Goal: Task Accomplishment & Management: Manage account settings

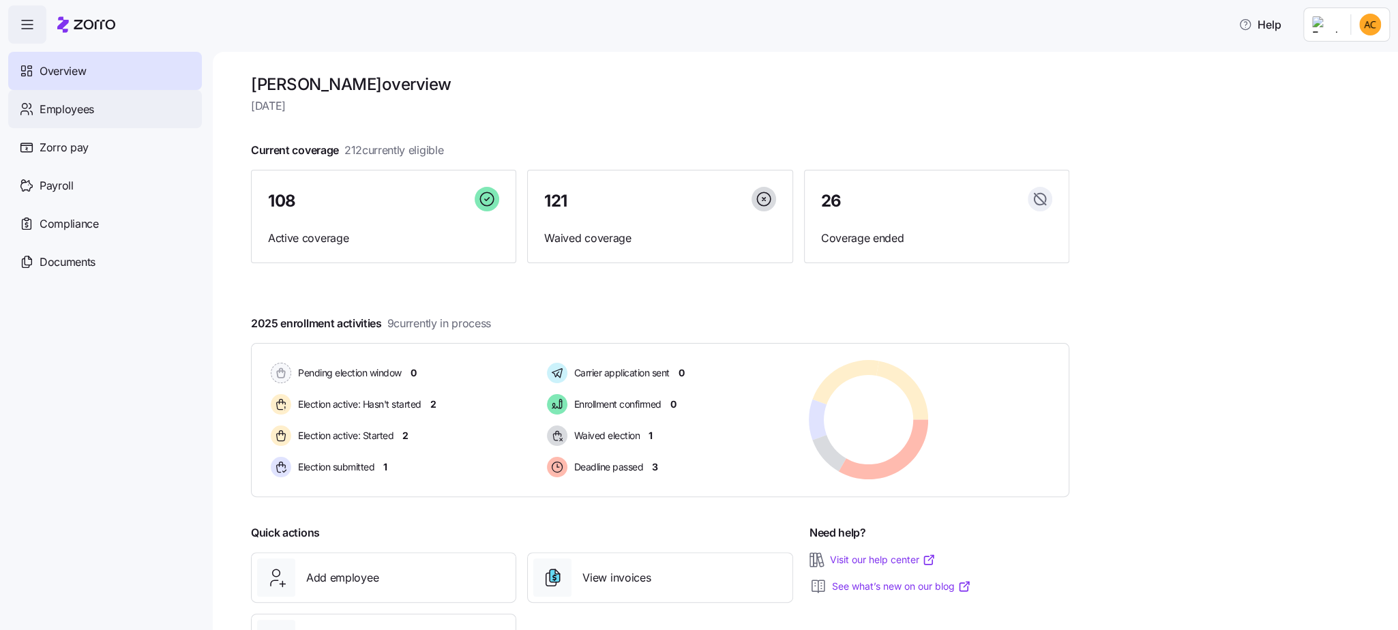
click at [49, 110] on span "Employees" at bounding box center [67, 109] width 55 height 17
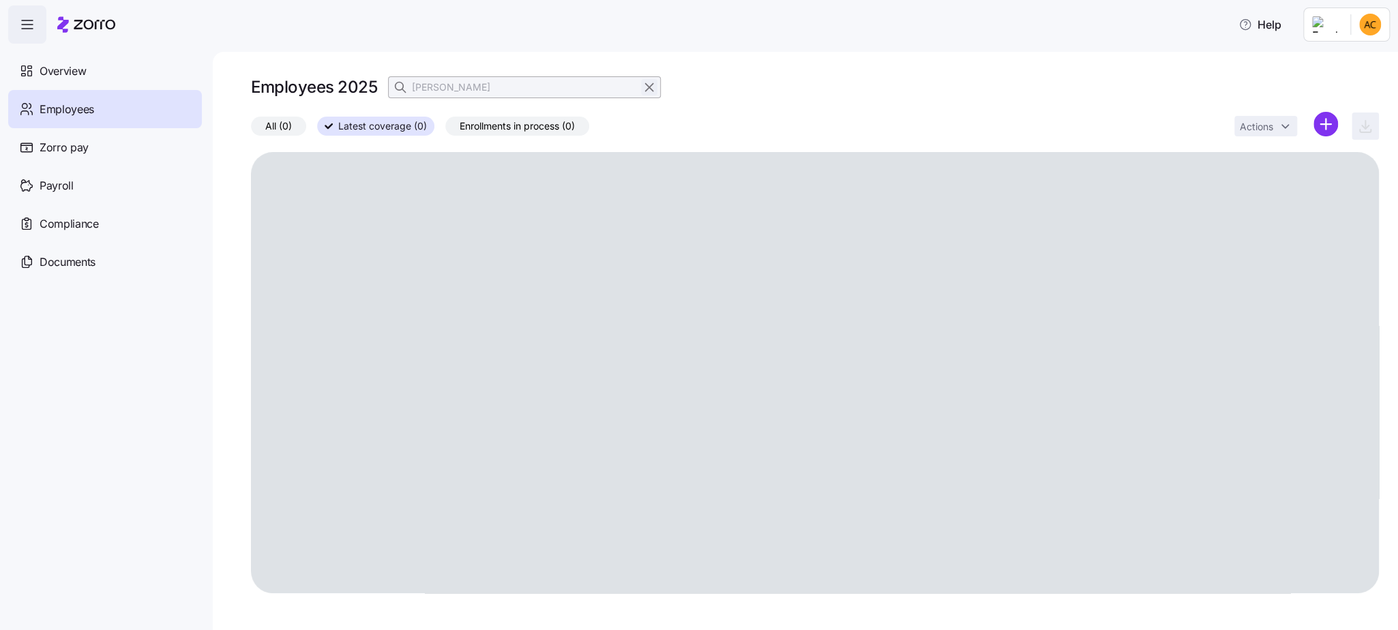
click at [650, 85] on icon "button" at bounding box center [649, 87] width 7 height 7
click at [400, 90] on icon "button" at bounding box center [402, 87] width 14 height 14
click at [432, 79] on input at bounding box center [524, 87] width 273 height 22
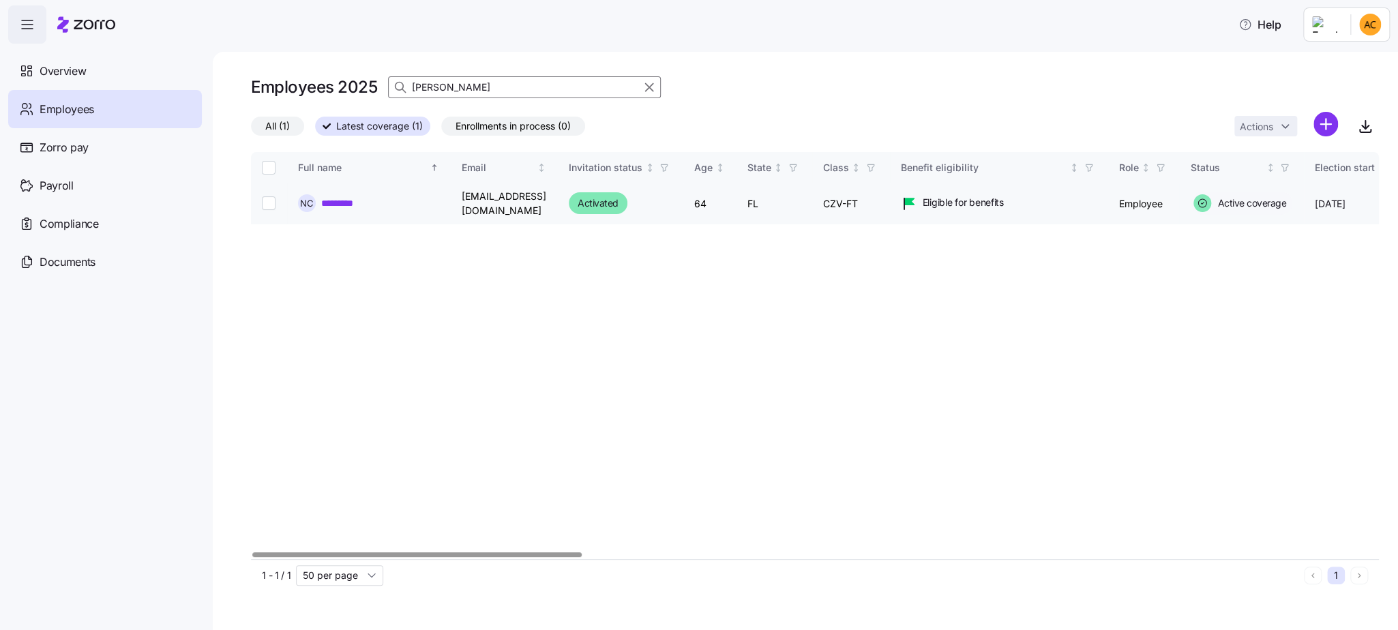
type input "[PERSON_NAME]"
click at [359, 201] on link "*********" at bounding box center [347, 203] width 52 height 14
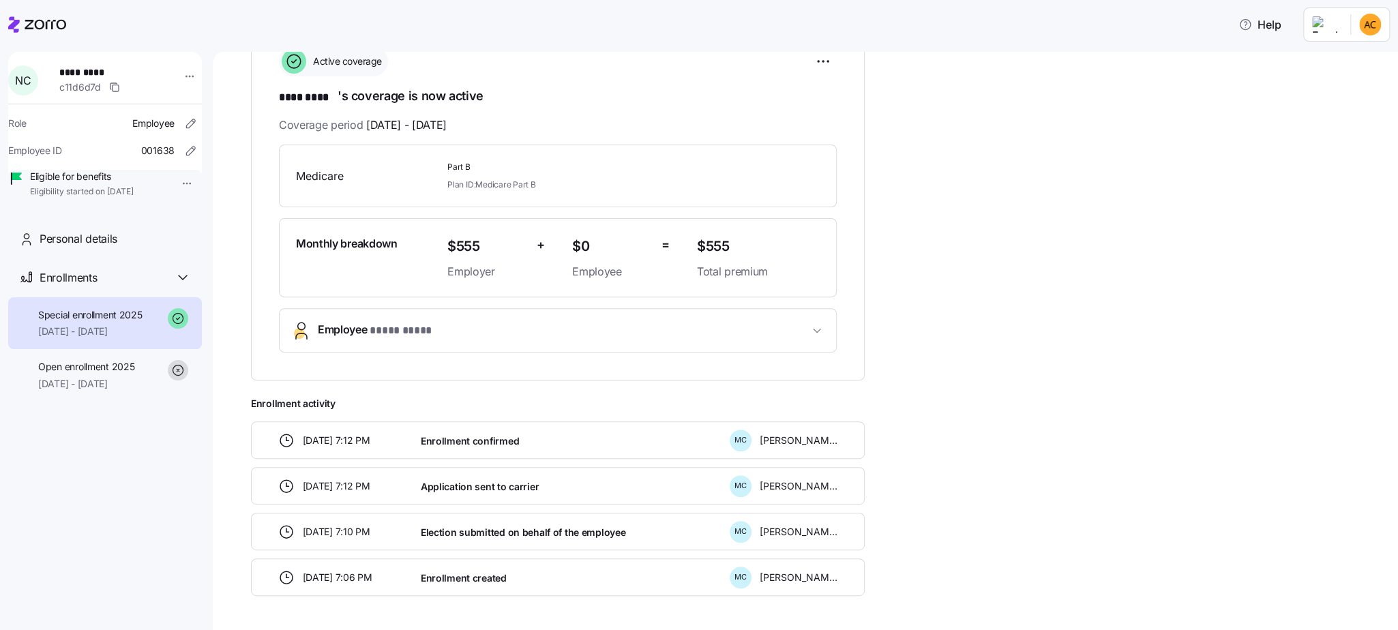
scroll to position [155, 0]
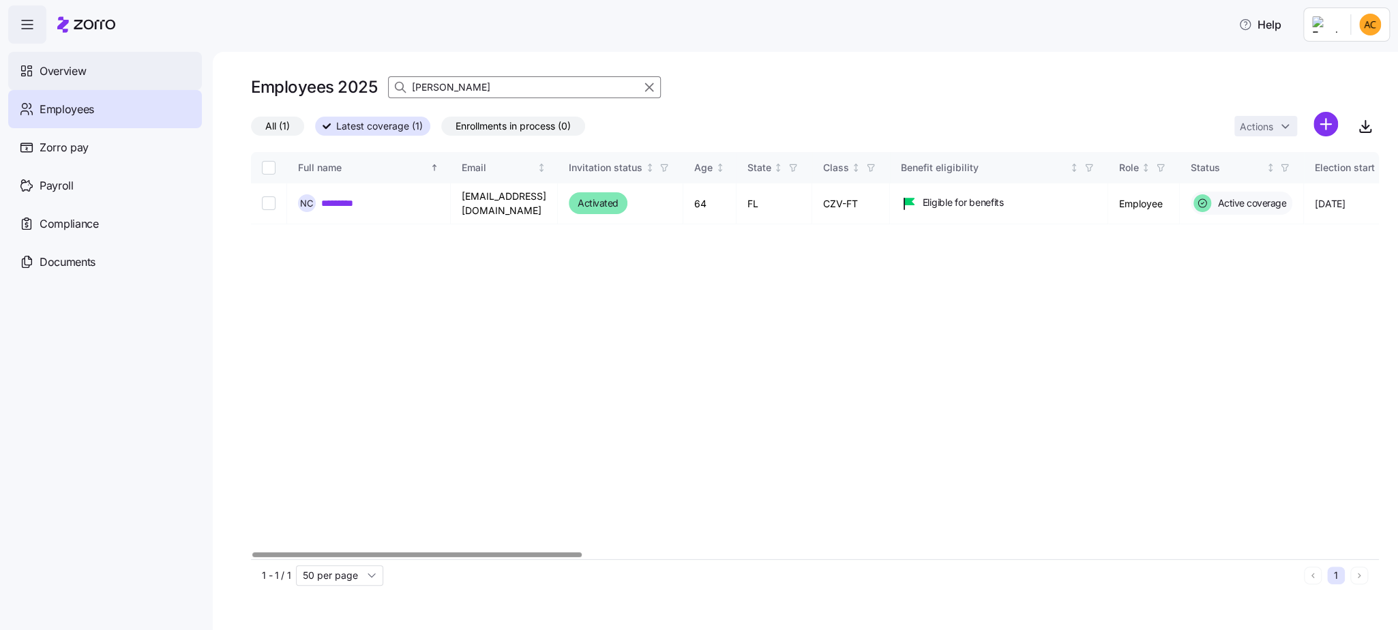
drag, startPoint x: 440, startPoint y: 90, endPoint x: 37, endPoint y: 76, distance: 403.2
click at [37, 76] on div "Help Overview Employees Zorro pay Payroll Compliance Documents Employees 2025 n…" at bounding box center [699, 311] width 1398 height 622
type input "size"
click at [377, 205] on link "**********" at bounding box center [361, 204] width 80 height 14
